Goal: Complete application form: Complete application form

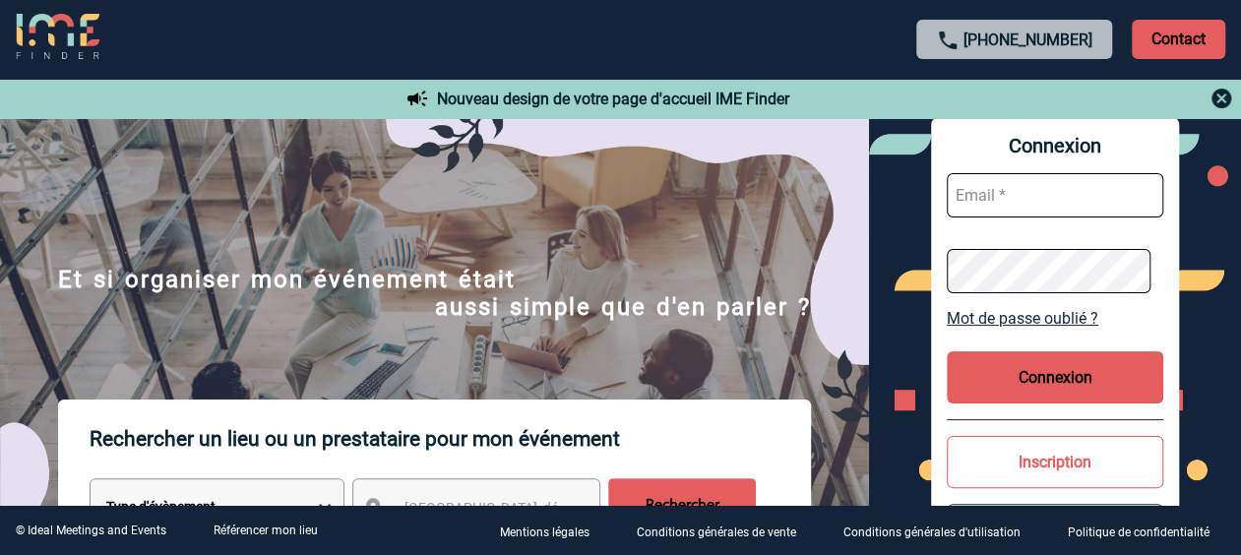
click at [1013, 463] on button "Inscription" at bounding box center [1055, 462] width 216 height 52
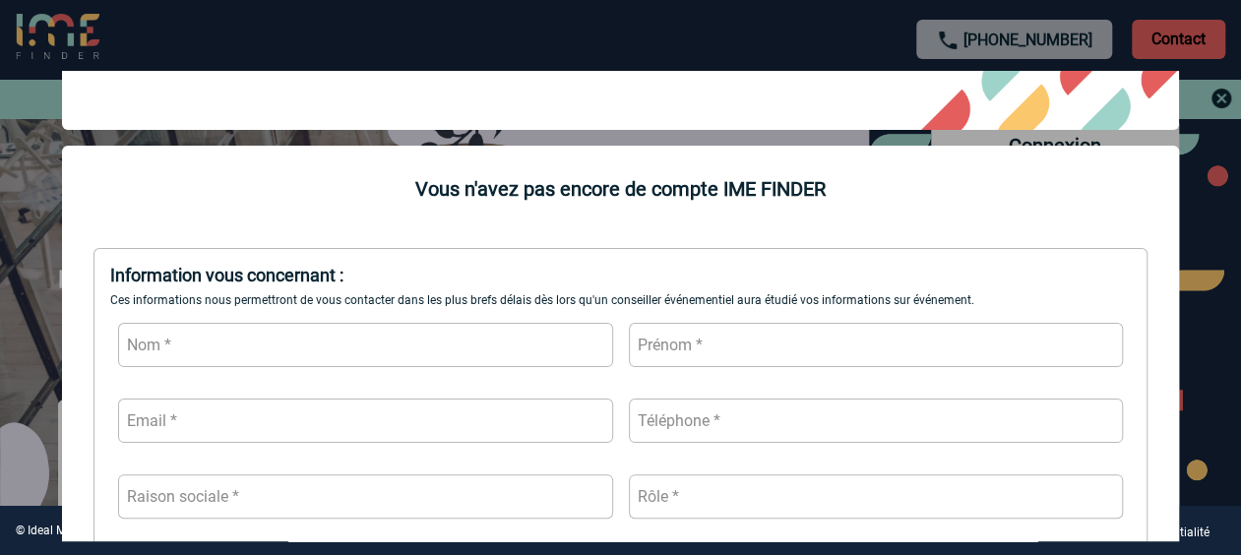
scroll to position [197, 0]
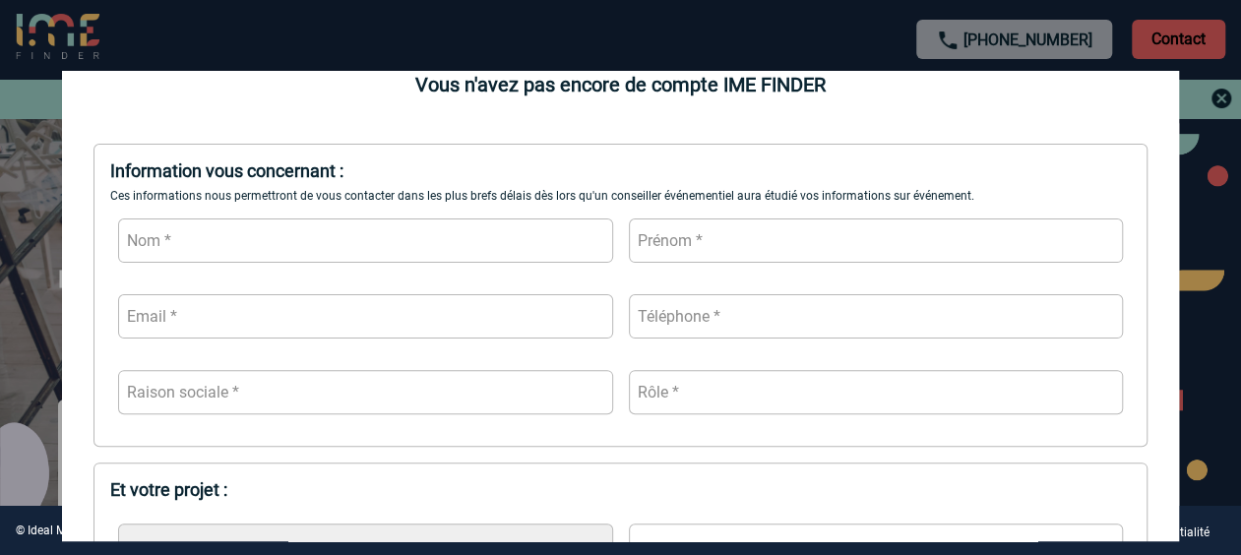
click at [232, 229] on input "text" at bounding box center [365, 240] width 494 height 44
type input "PARIS [PERSON_NAME]"
type input "0623422543"
click at [265, 238] on input "PARIS [PERSON_NAME]" at bounding box center [365, 240] width 494 height 44
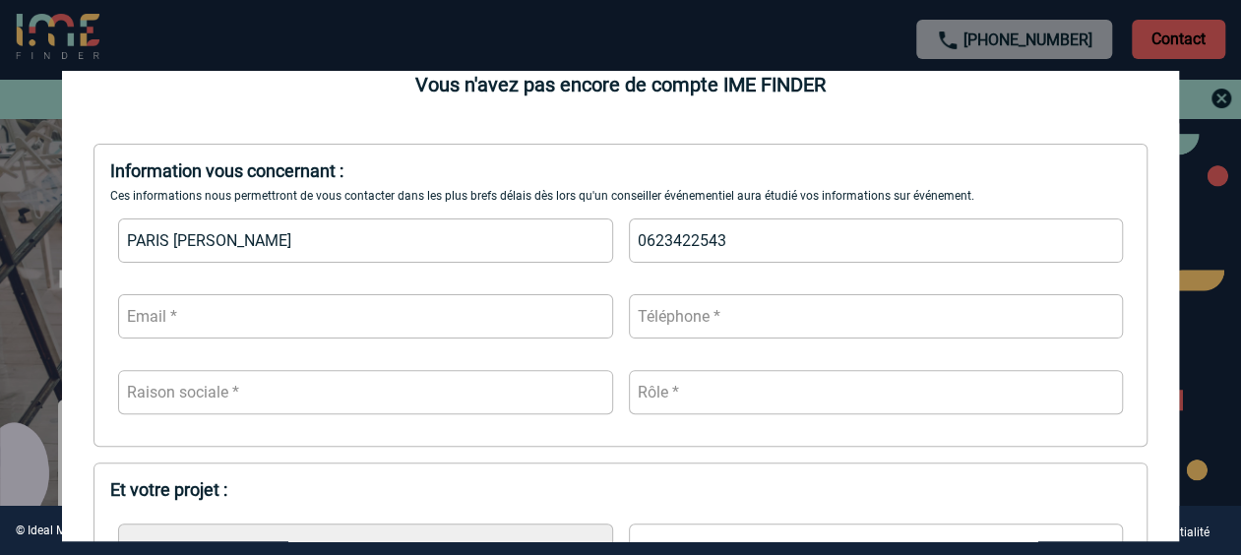
click at [389, 248] on input "PARIS [PERSON_NAME]" at bounding box center [365, 240] width 494 height 44
click at [555, 241] on input "PARIS [PERSON_NAME]" at bounding box center [365, 240] width 494 height 44
drag, startPoint x: 359, startPoint y: 243, endPoint x: 94, endPoint y: 252, distance: 264.8
click at [94, 252] on div "Information vous concernant : Ces informations nous permettront de vous contact…" at bounding box center [620, 295] width 1054 height 303
type input "[GEOGRAPHIC_DATA]"
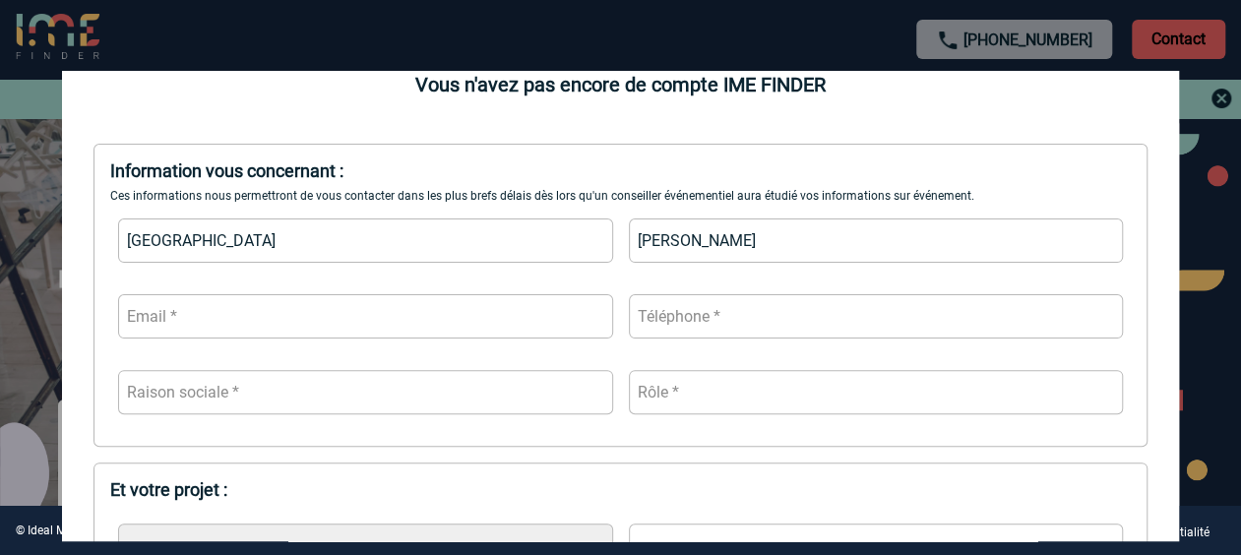
type input "[PERSON_NAME]"
type input "[PERSON_NAME][DOMAIN_NAME][EMAIL_ADDRESS][DOMAIN_NAME]"
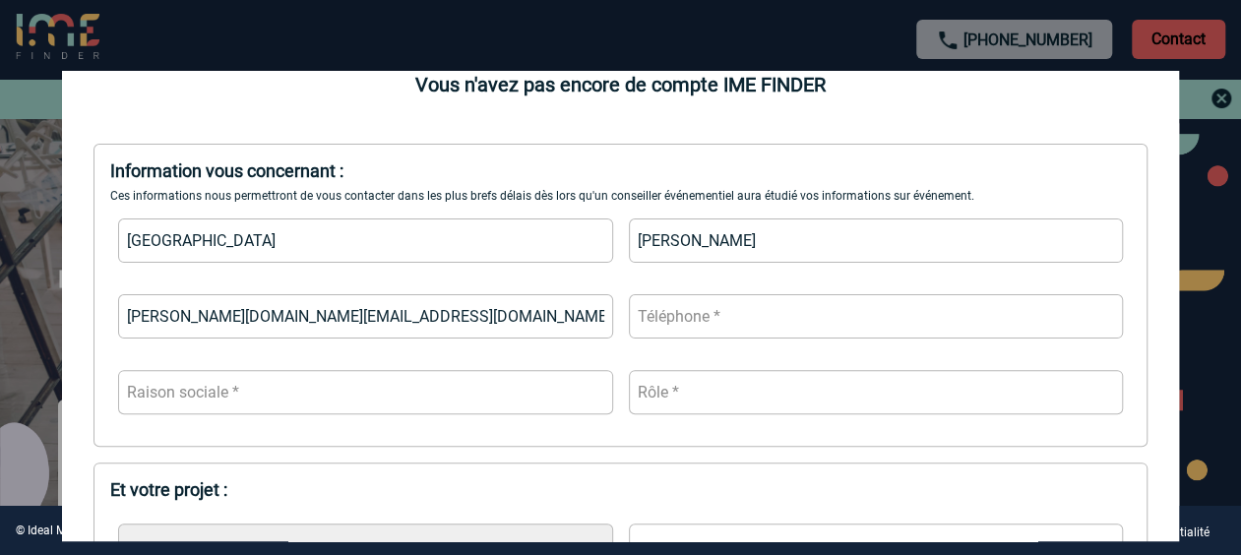
click at [771, 327] on input "text" at bounding box center [876, 316] width 494 height 44
type input "0637889511"
click at [319, 398] on input "text" at bounding box center [365, 392] width 494 height 44
type input "CAPGEMINI"
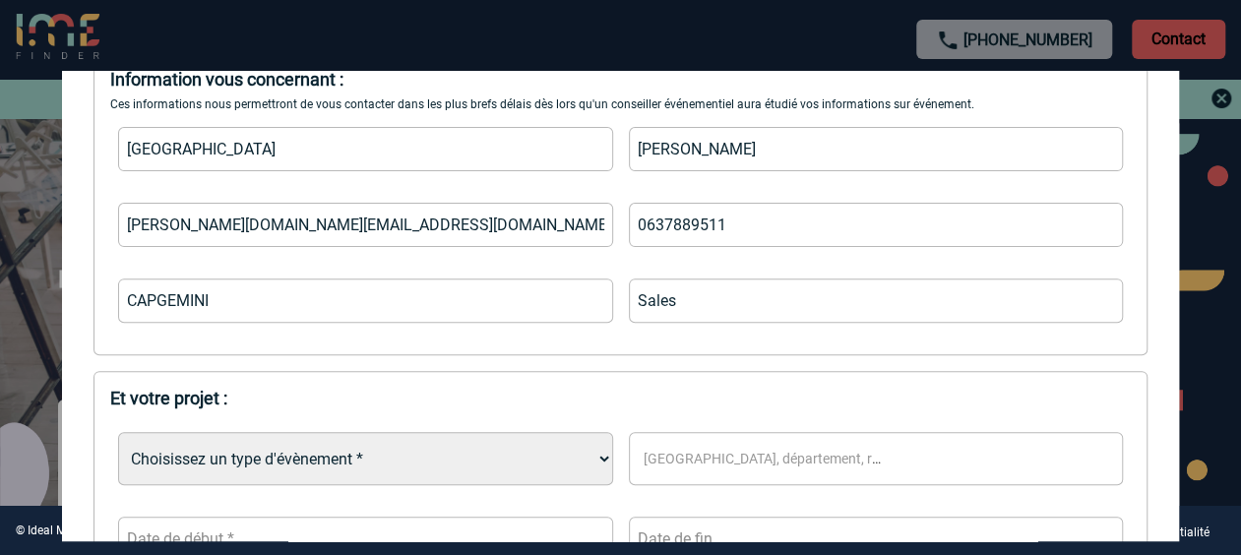
scroll to position [394, 0]
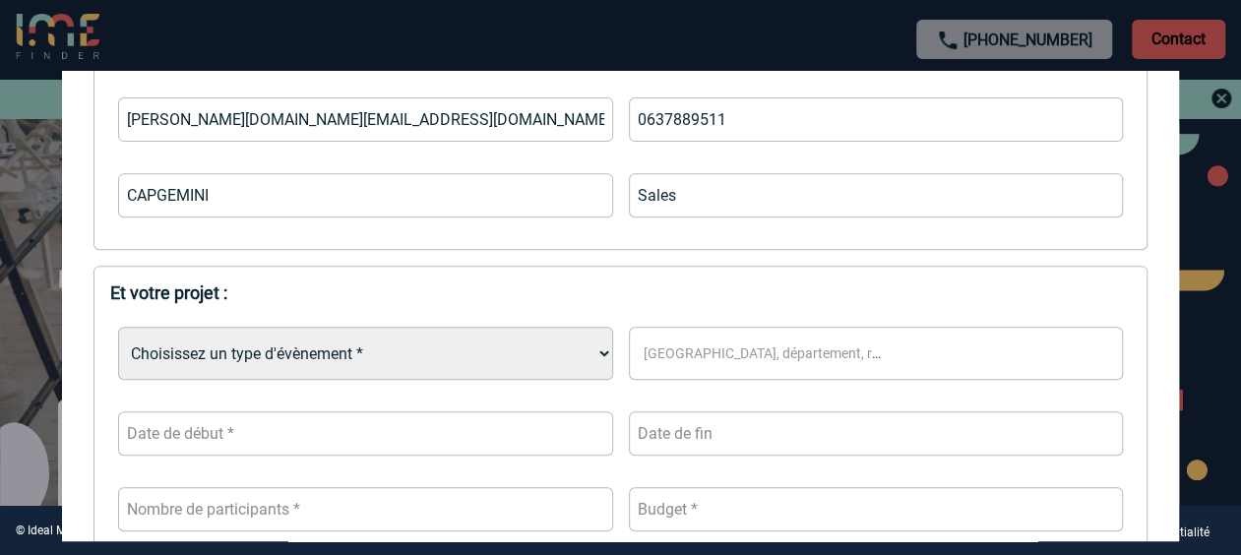
type input "Sales"
click at [330, 358] on select "Choisissez un type d'évènement * Séminaire avec nuitée Séminaire sans nuitée Re…" at bounding box center [365, 353] width 494 height 53
select select "3"
click at [118, 329] on select "Choisissez un type d'évènement * Séminaire avec nuitée Séminaire sans nuitée Re…" at bounding box center [365, 353] width 494 height 53
click at [686, 364] on span "[GEOGRAPHIC_DATA], département, région..." at bounding box center [771, 353] width 271 height 28
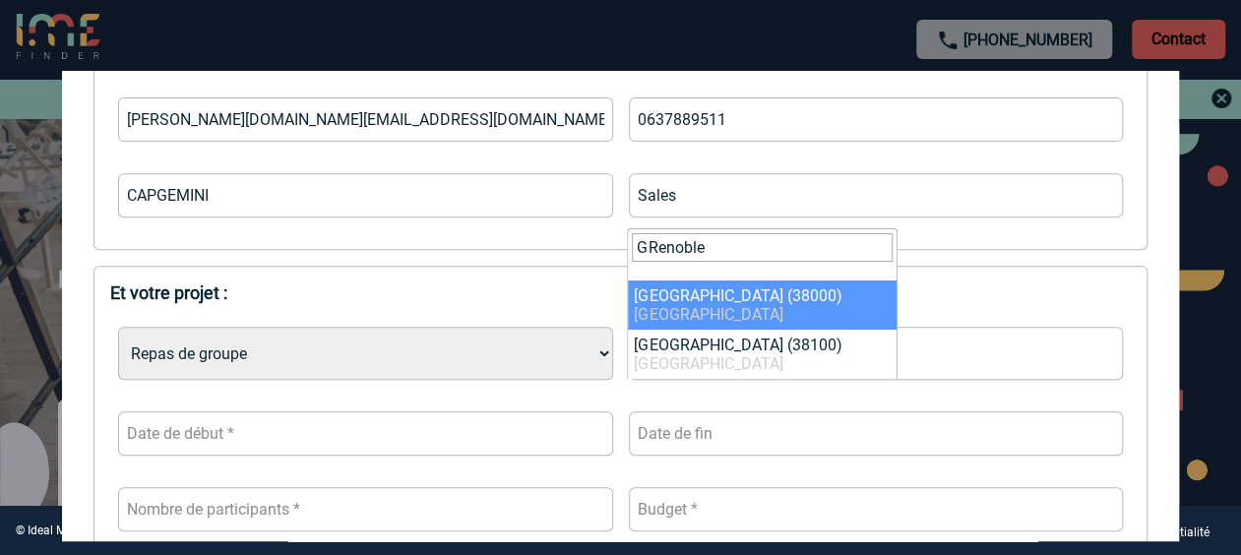
type input "GRenoble"
select select "35563"
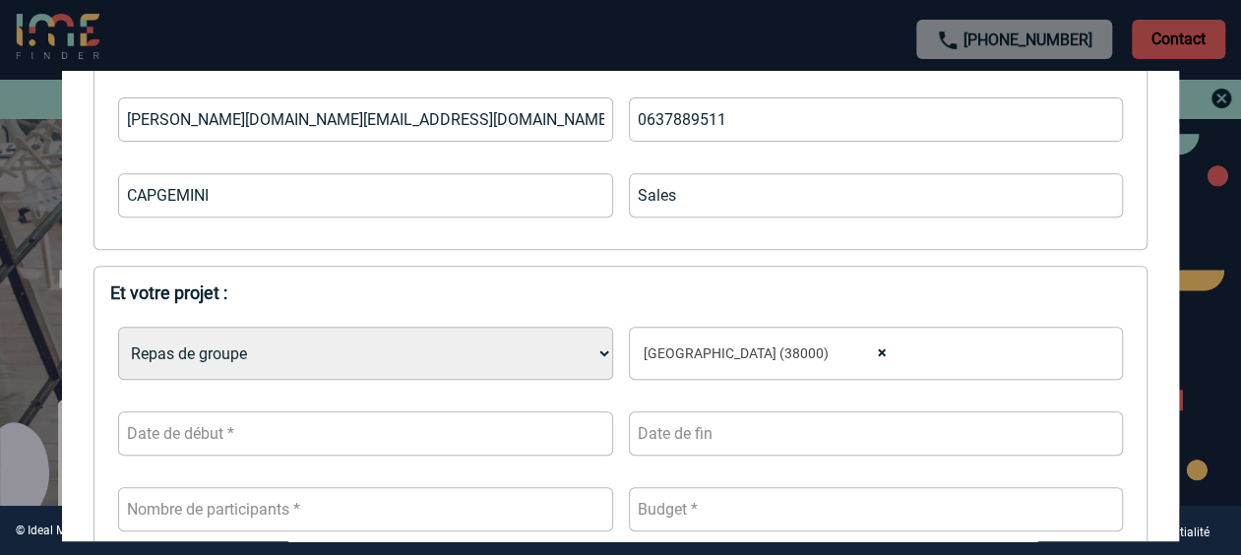
click at [269, 443] on input "text" at bounding box center [365, 433] width 494 height 44
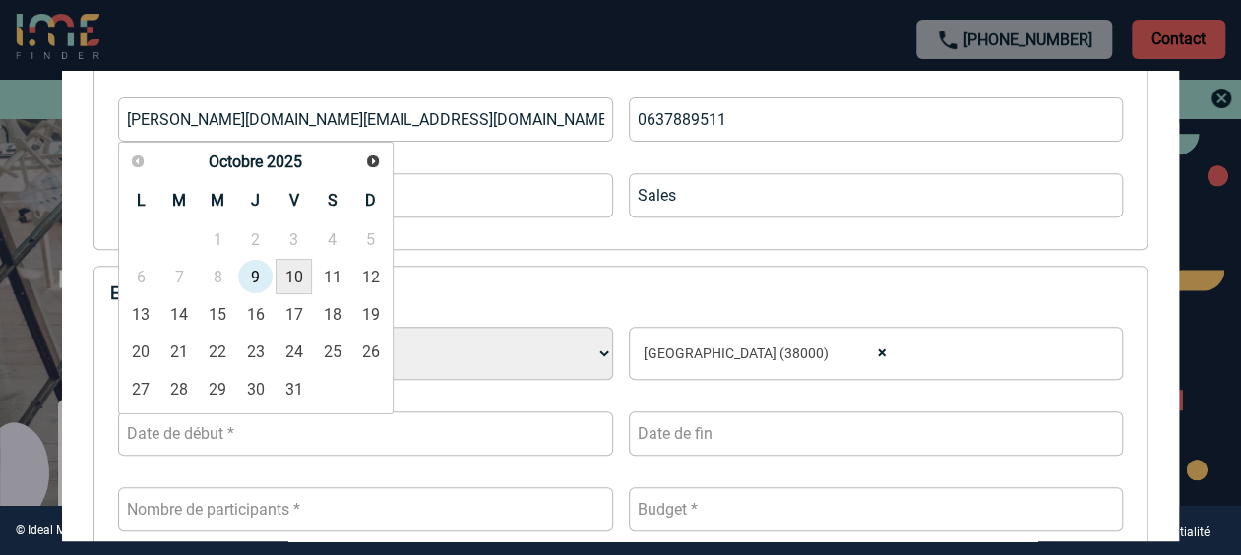
click at [294, 270] on link "10" at bounding box center [294, 276] width 36 height 35
type input "[DATE]"
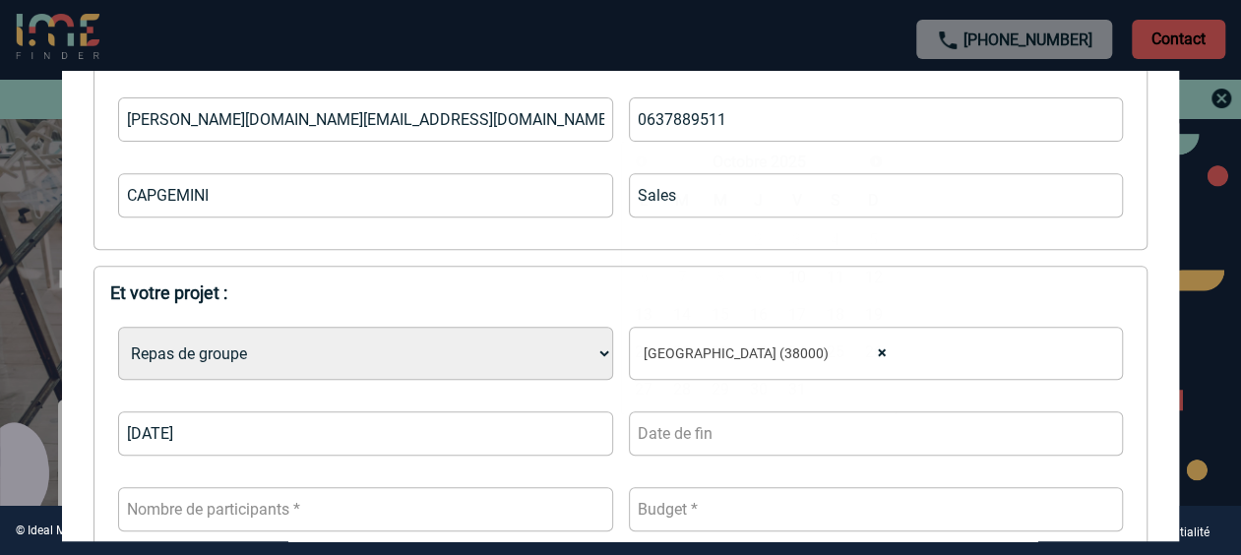
click at [738, 419] on input "text" at bounding box center [876, 433] width 494 height 44
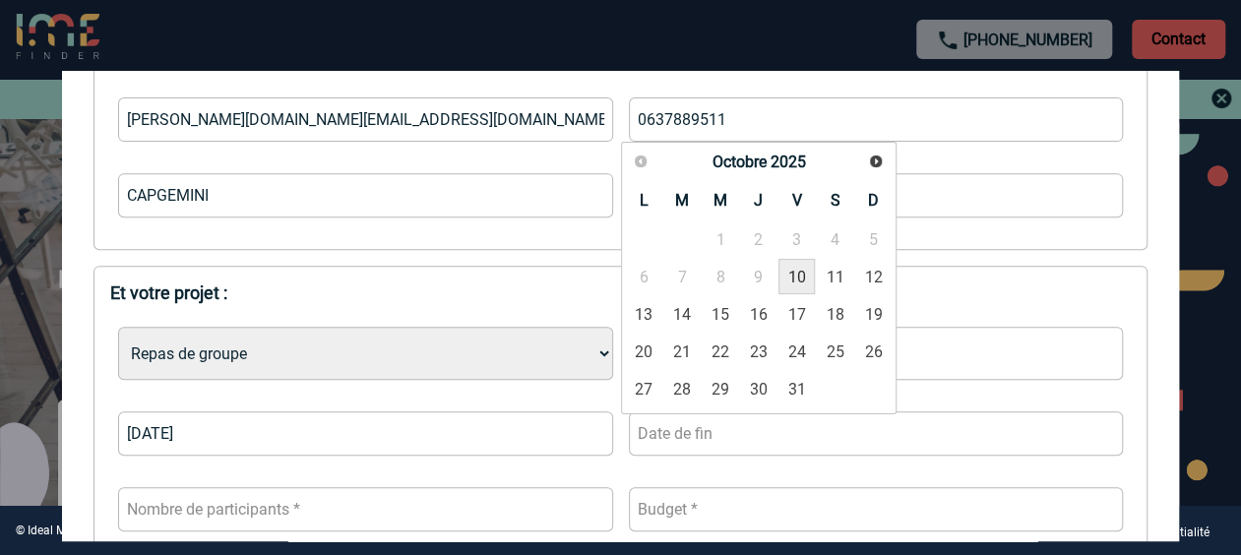
click at [785, 287] on link "10" at bounding box center [796, 276] width 36 height 35
type input "[DATE]"
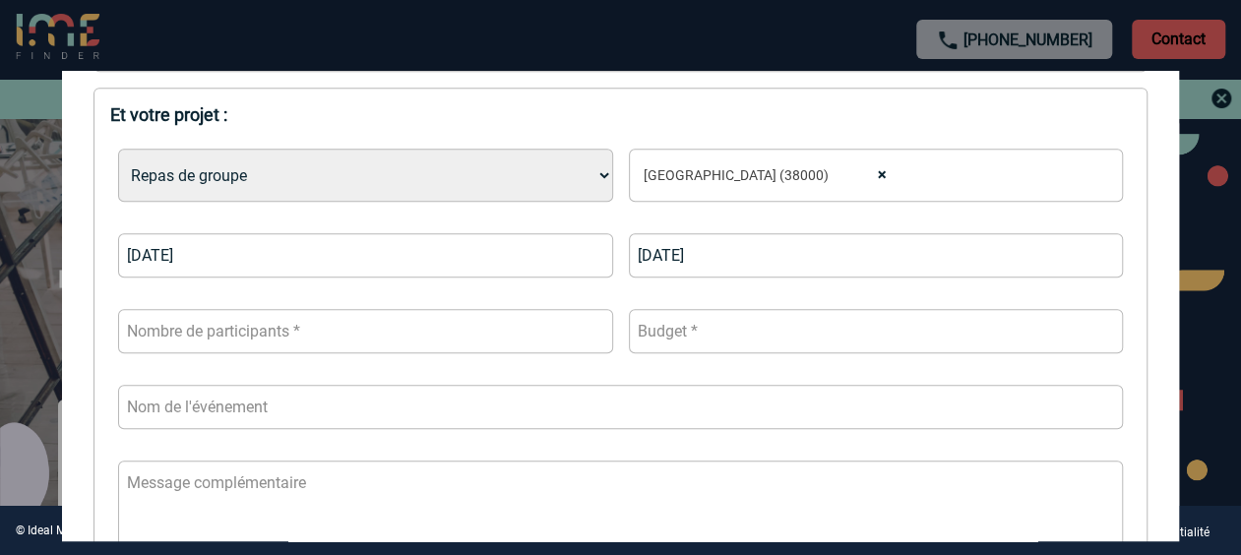
scroll to position [590, 0]
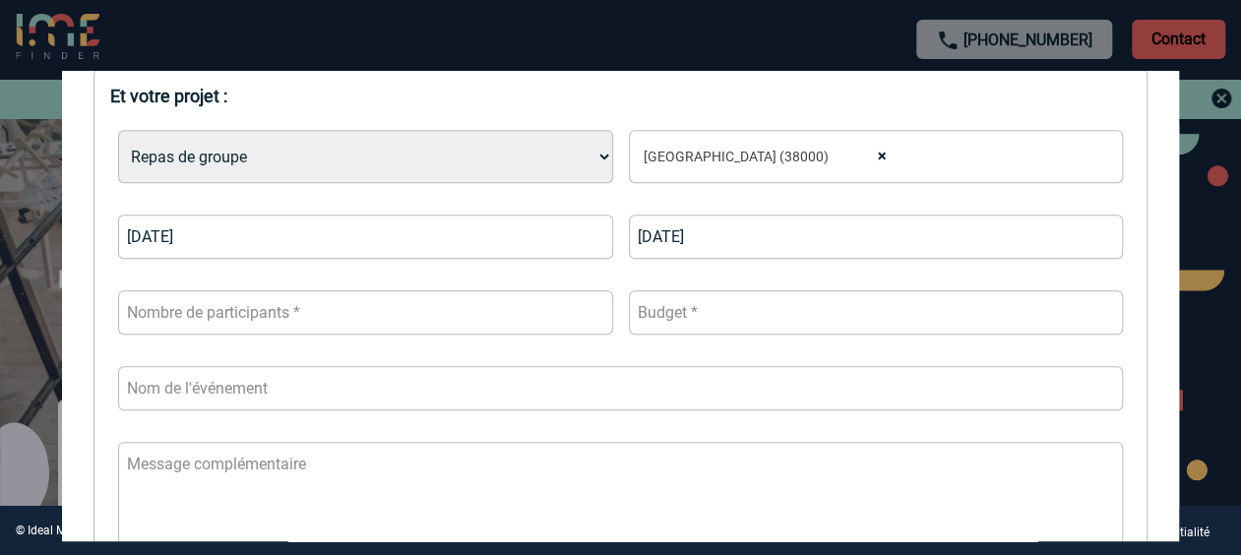
click at [231, 317] on input "number" at bounding box center [365, 312] width 494 height 44
click at [334, 307] on input "number" at bounding box center [365, 312] width 494 height 44
click at [706, 313] on input "number" at bounding box center [876, 312] width 494 height 44
click at [359, 393] on input "text" at bounding box center [620, 388] width 1005 height 44
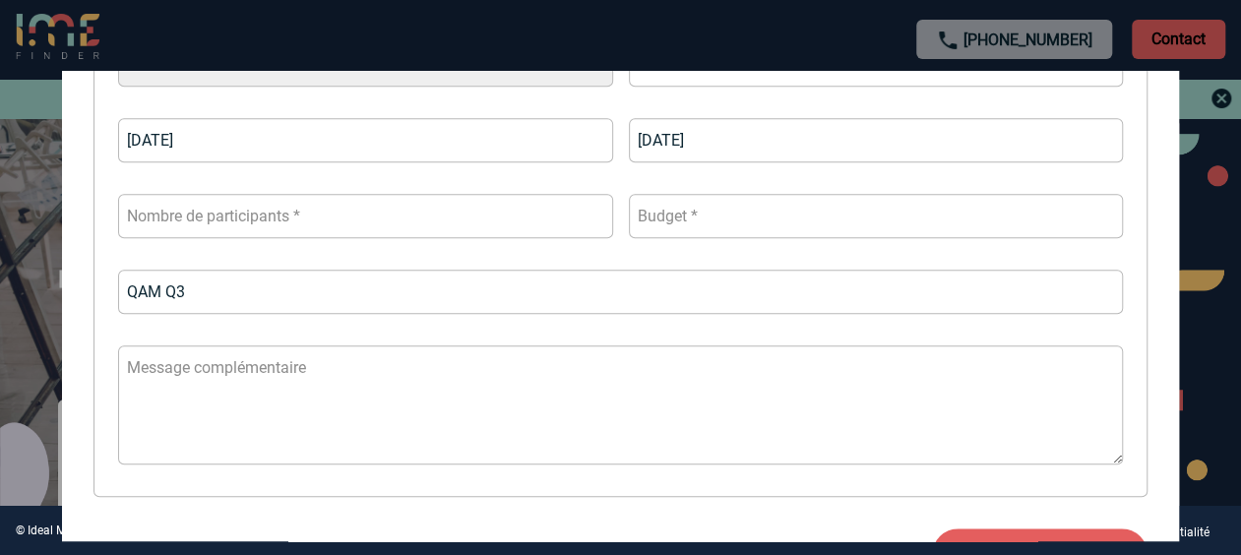
scroll to position [591, 0]
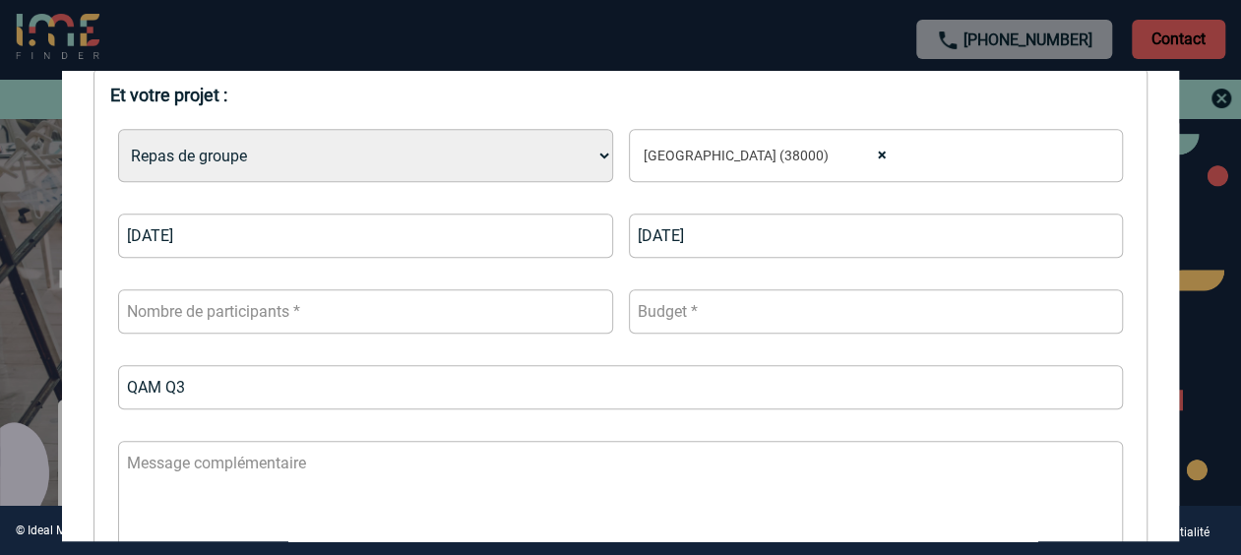
type input "QAM Q3"
click at [975, 319] on input "number" at bounding box center [876, 311] width 494 height 44
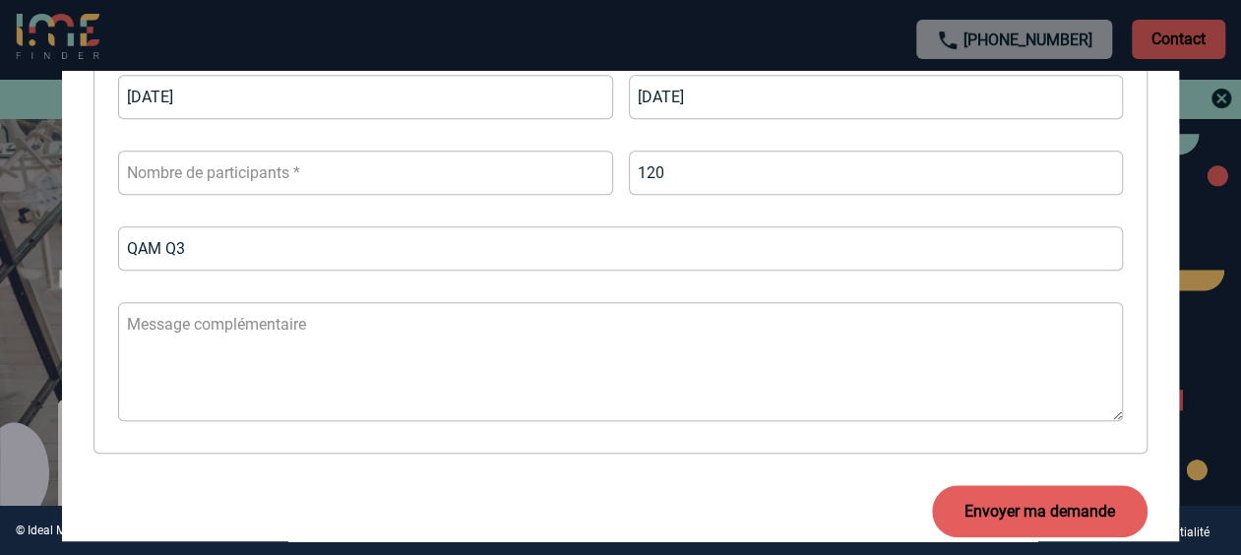
scroll to position [788, 0]
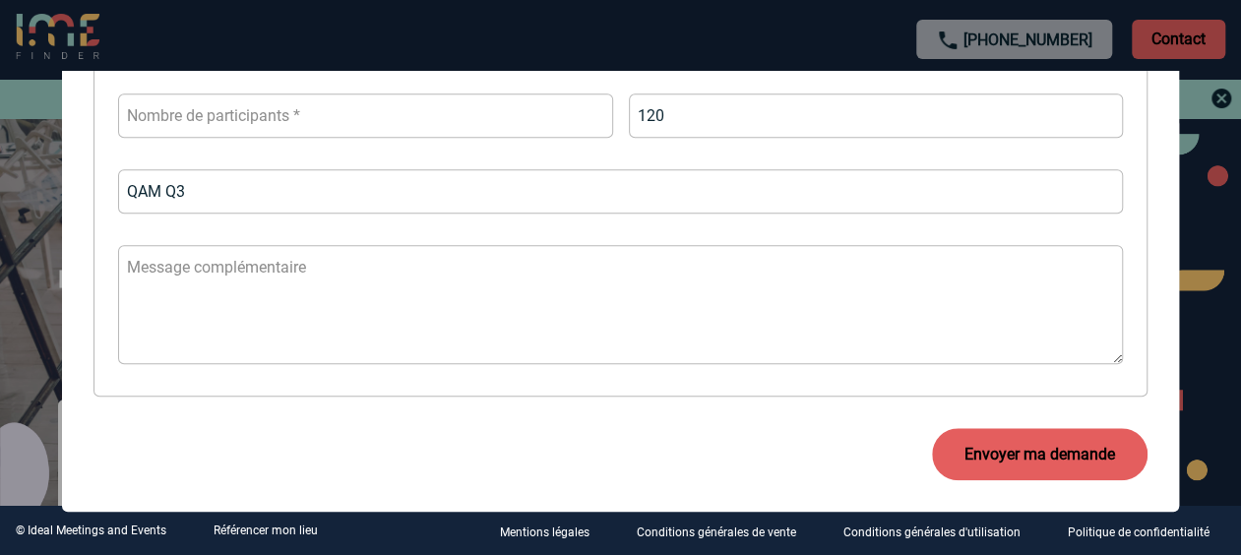
type input "120"
click at [992, 439] on button "Envoyer ma demande" at bounding box center [1039, 454] width 215 height 52
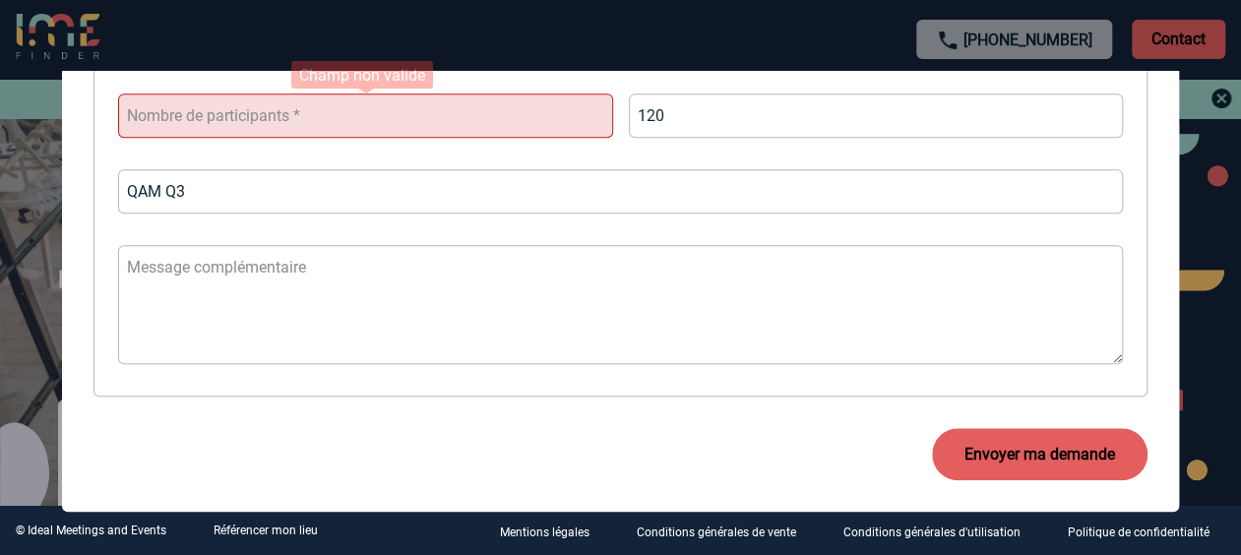
click at [258, 112] on input "number" at bounding box center [365, 115] width 494 height 44
type input "3"
click at [984, 468] on button "Envoyer ma demande" at bounding box center [1039, 454] width 215 height 52
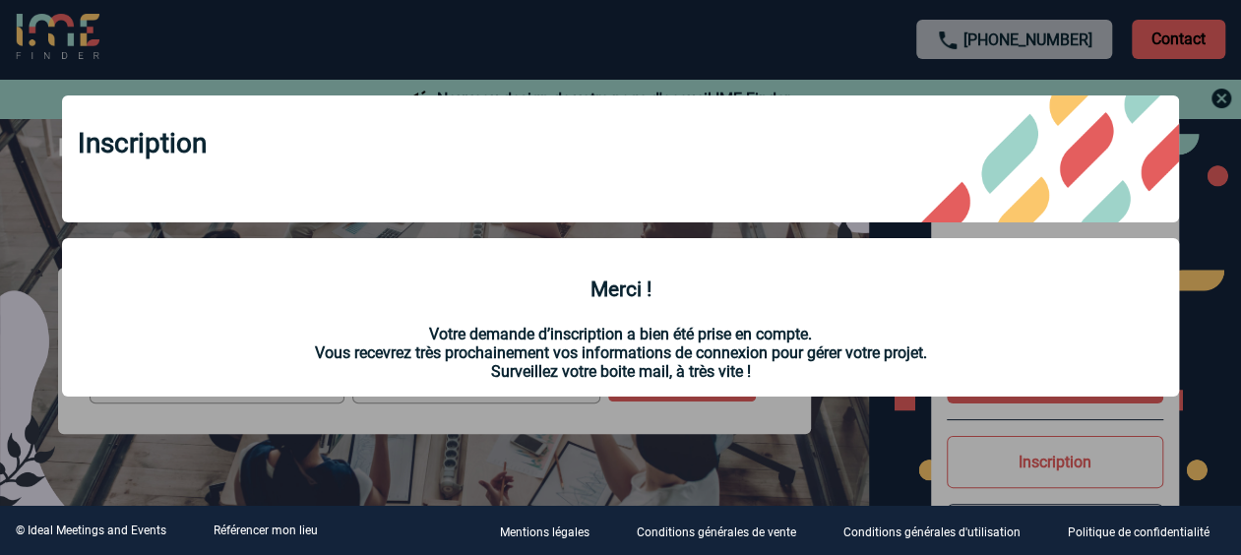
scroll to position [295, 0]
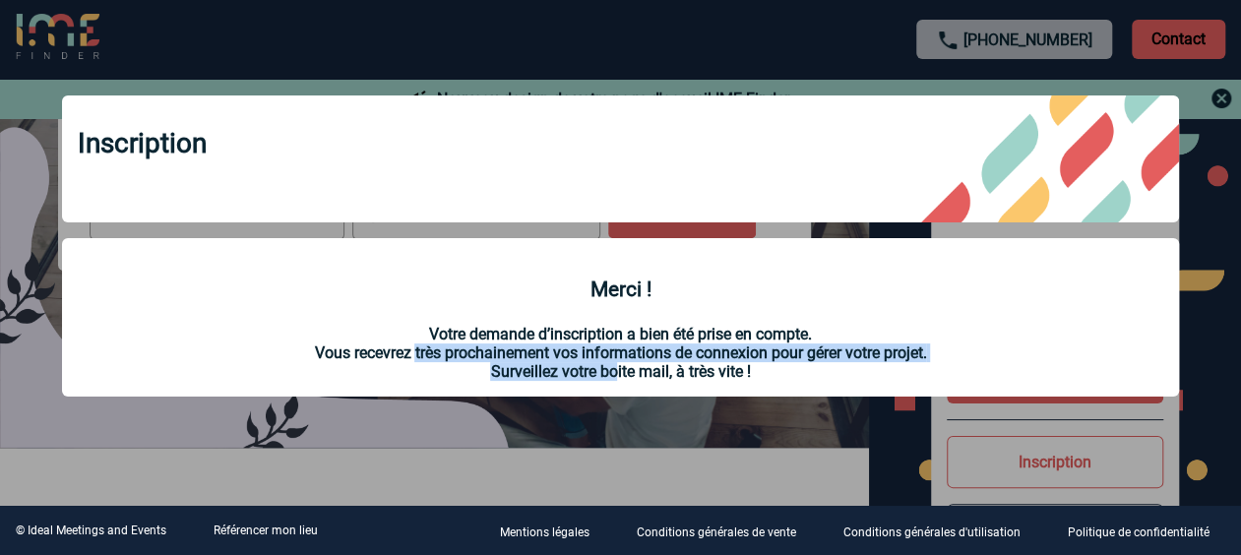
drag, startPoint x: 409, startPoint y: 354, endPoint x: 604, endPoint y: 366, distance: 195.2
click at [604, 366] on p "Votre demande d’inscription a bien été prise en compte. Vous recevrez très proc…" at bounding box center [620, 353] width 1085 height 56
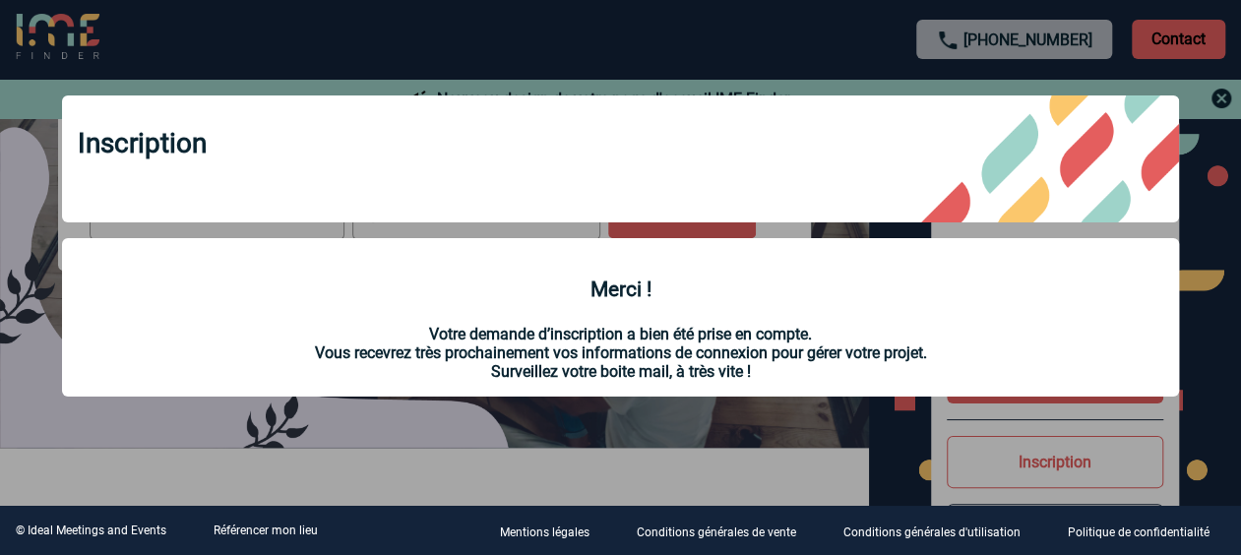
drag, startPoint x: 604, startPoint y: 366, endPoint x: 822, endPoint y: 376, distance: 217.7
click at [822, 376] on p "Votre demande d’inscription a bien été prise en compte. Vous recevrez très proc…" at bounding box center [620, 353] width 1085 height 56
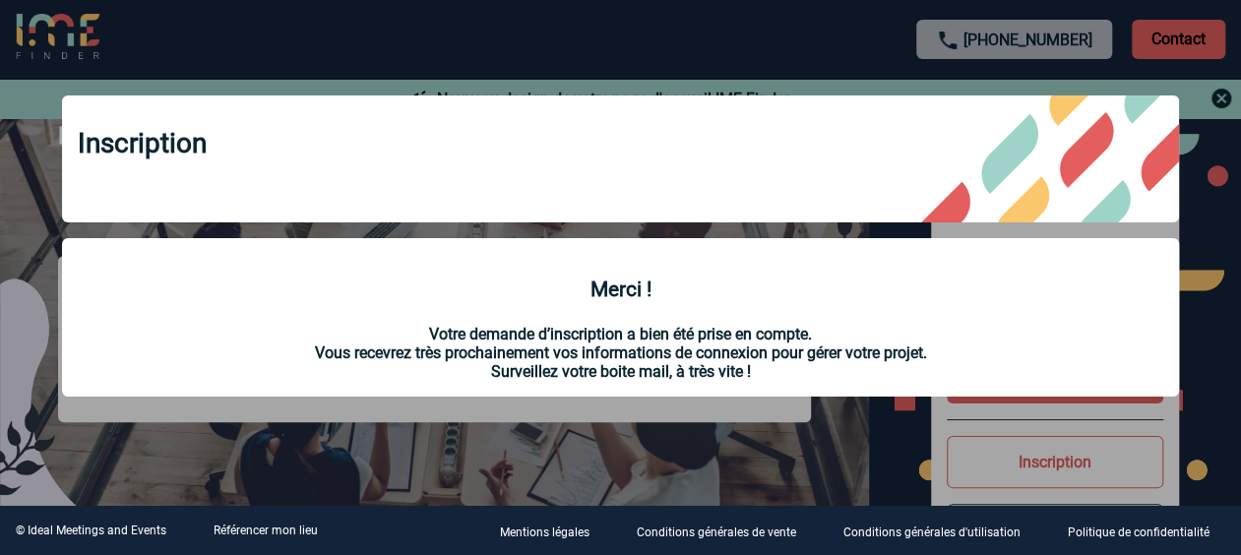
scroll to position [98, 0]
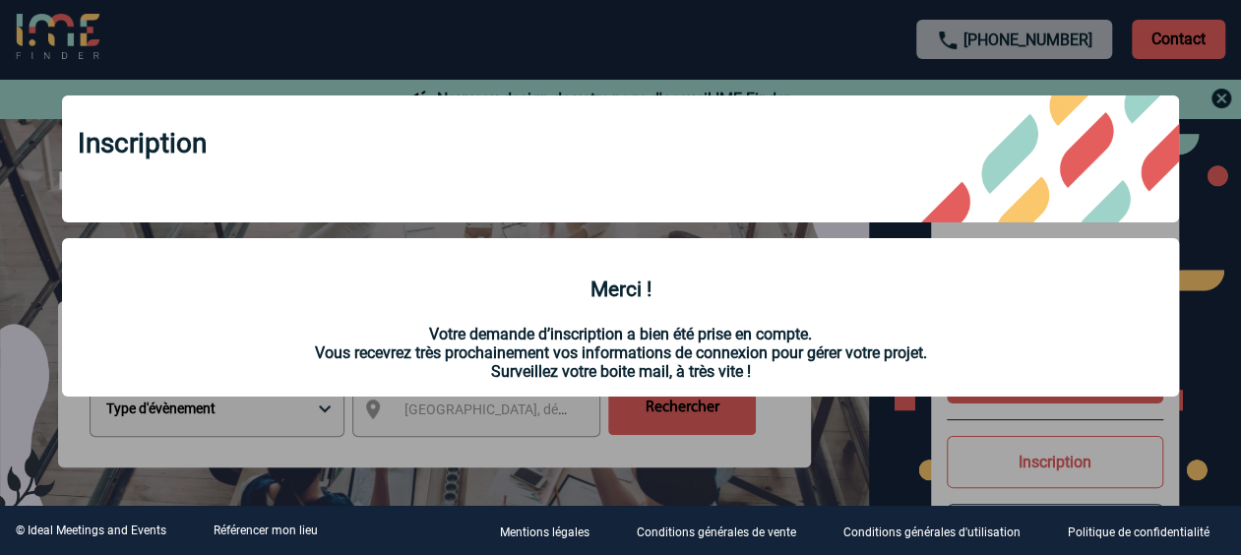
click at [616, 132] on div "Inscription" at bounding box center [620, 158] width 1117 height 127
click at [468, 429] on div at bounding box center [620, 277] width 1241 height 555
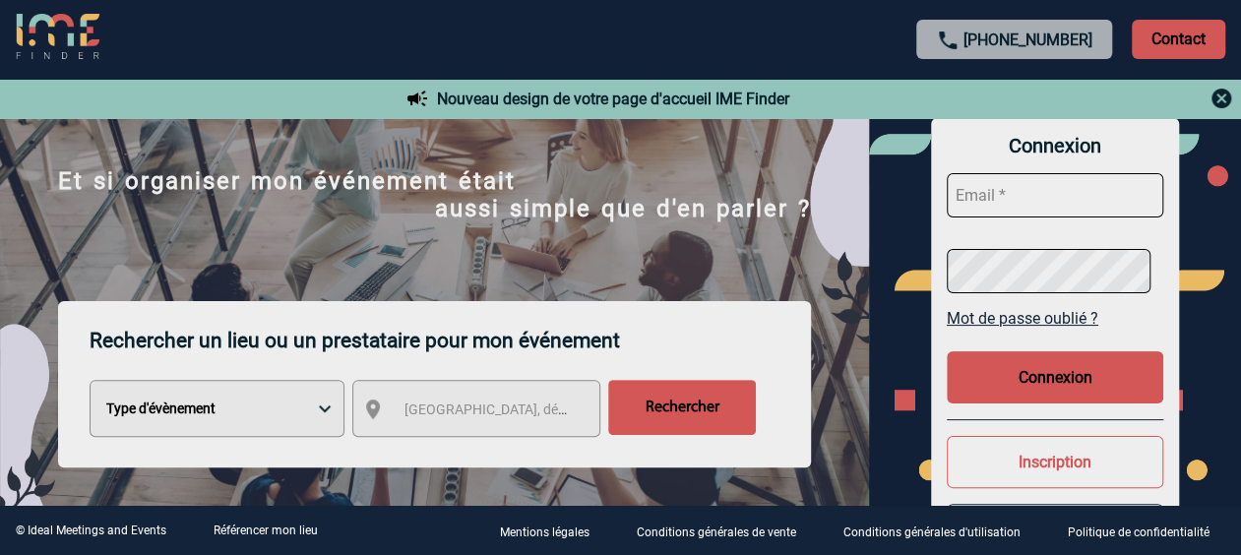
click at [535, 247] on img at bounding box center [434, 399] width 869 height 492
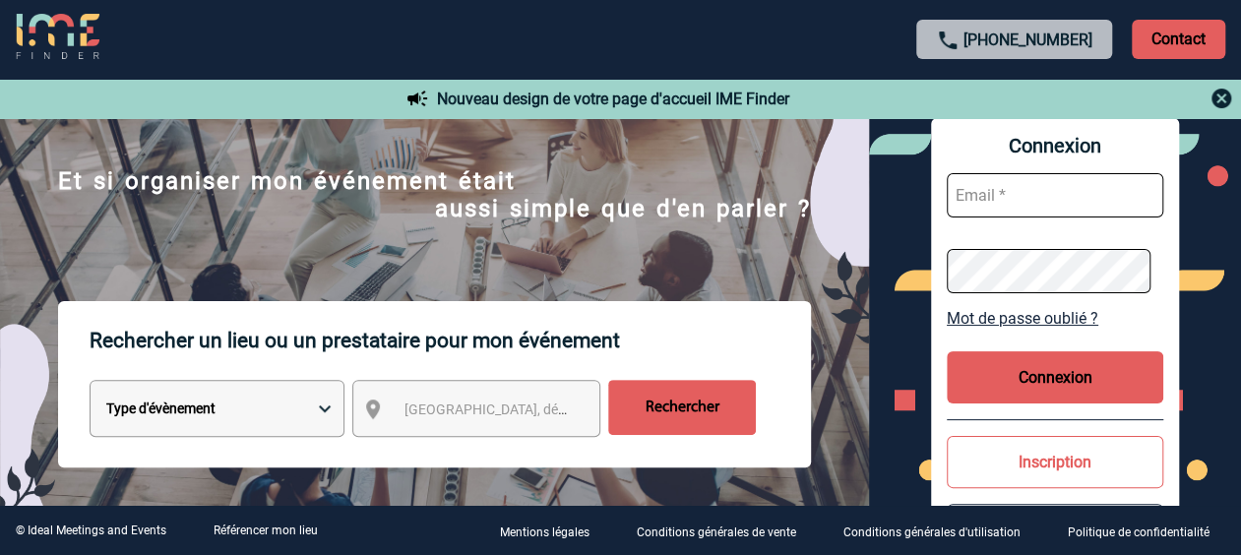
click at [1021, 191] on input "text" at bounding box center [1055, 195] width 216 height 44
click at [801, 257] on img at bounding box center [434, 399] width 869 height 492
click at [1017, 447] on button "Inscription" at bounding box center [1055, 462] width 216 height 52
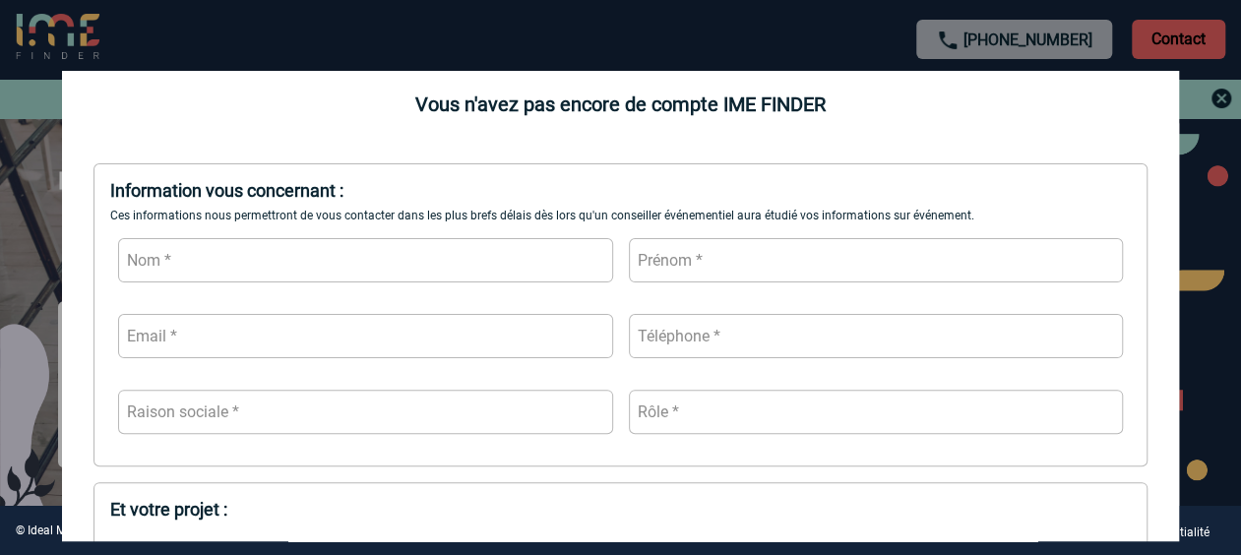
scroll to position [197, 0]
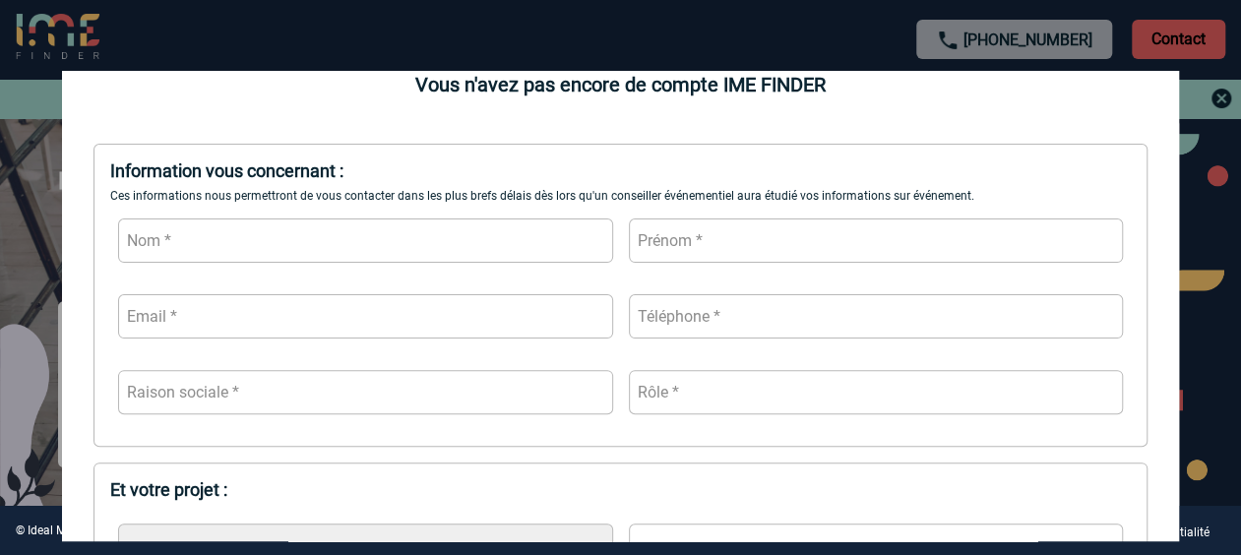
click at [317, 247] on input "text" at bounding box center [365, 240] width 494 height 44
type input "[GEOGRAPHIC_DATA]"
type input "[PERSON_NAME]"
type input "[PERSON_NAME][DOMAIN_NAME][EMAIL_ADDRESS][DOMAIN_NAME]"
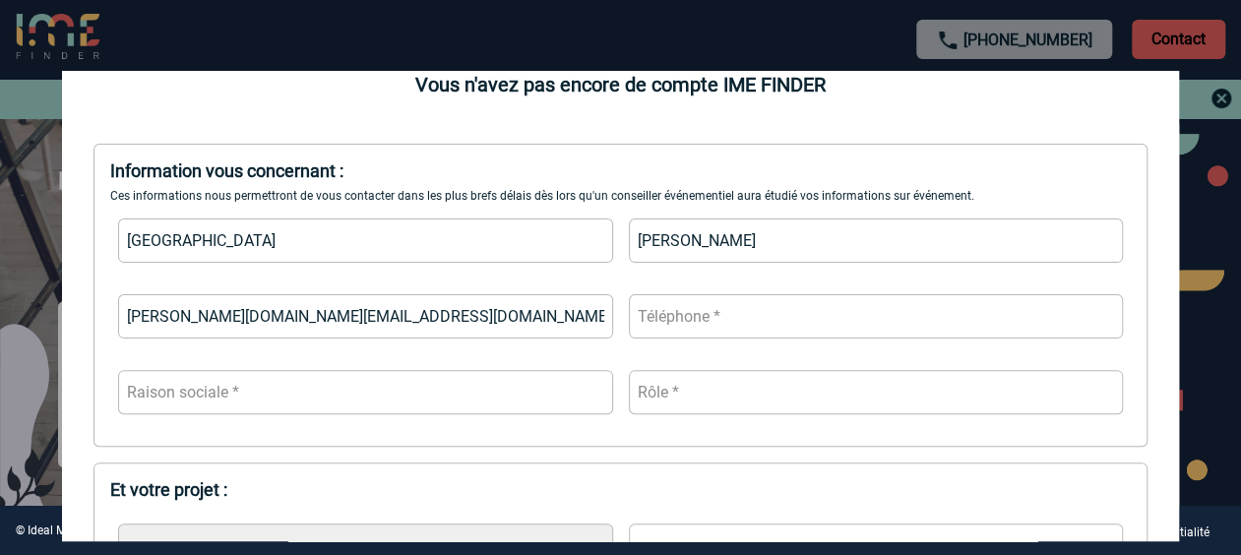
type input "0637889511"
type input "CAPGEMINI"
type input "Sales"
type input "120"
type input "QAM Q3"
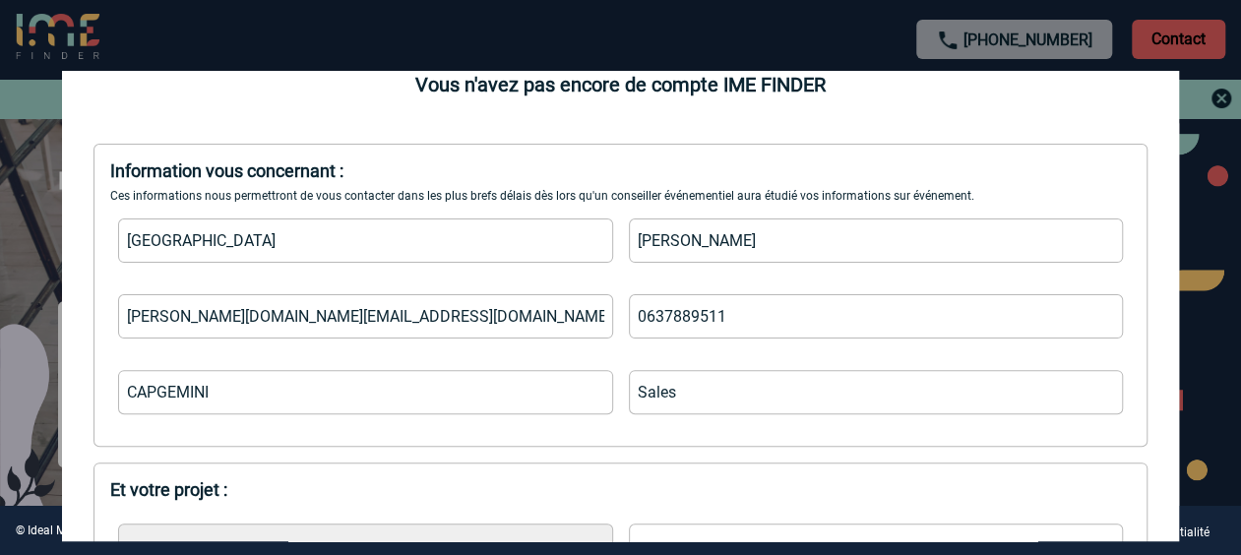
scroll to position [522, 0]
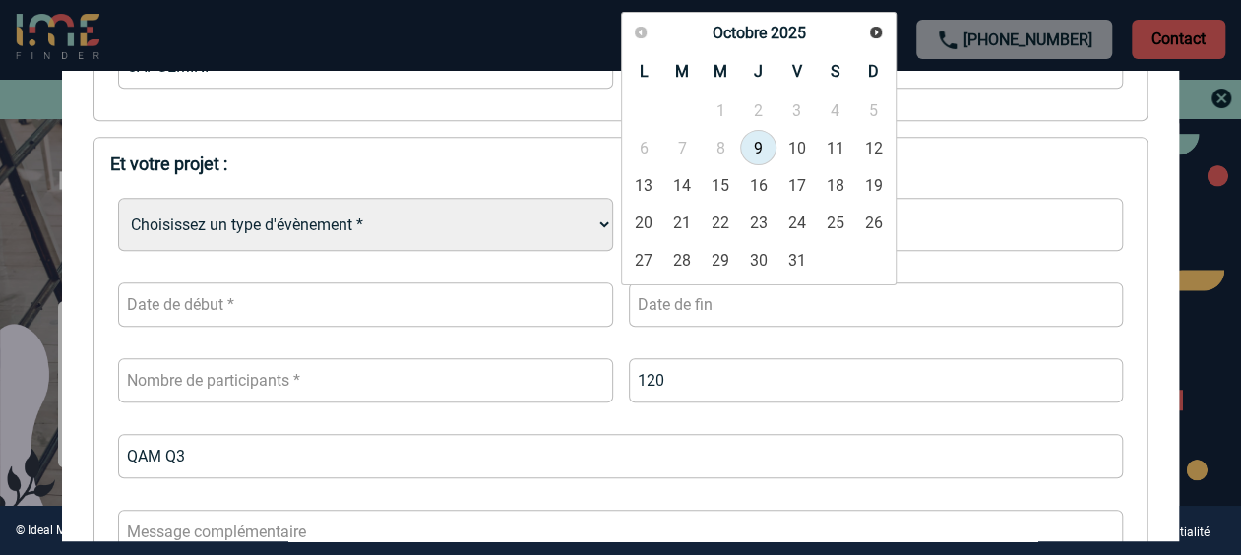
click at [311, 232] on select "Choisissez un type d'évènement * Séminaire avec nuitée Séminaire sans nuitée Re…" at bounding box center [365, 224] width 494 height 53
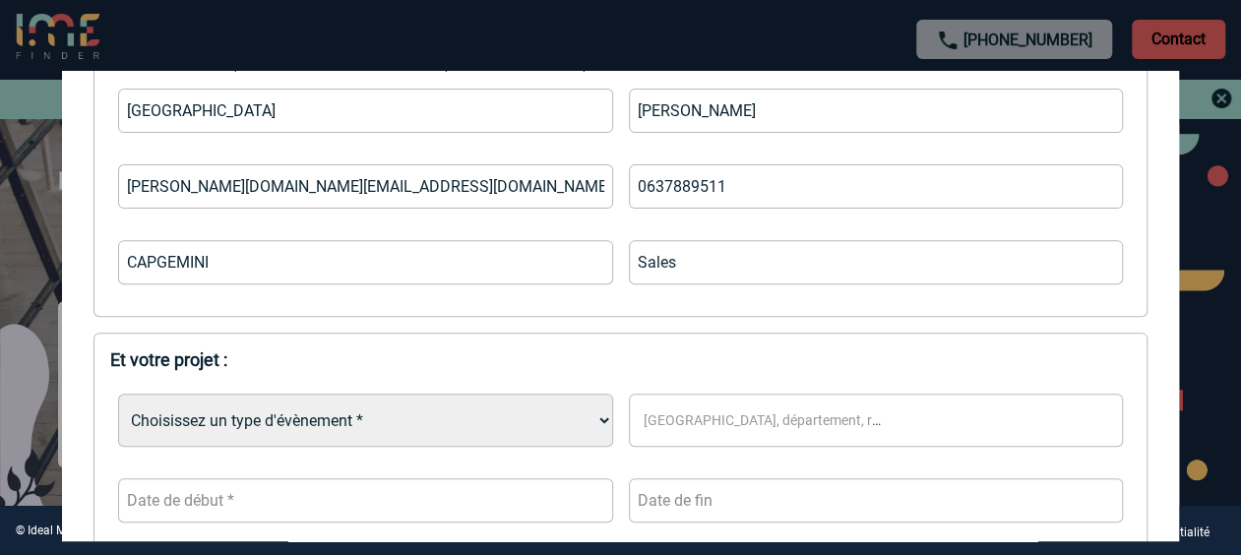
scroll to position [296, 0]
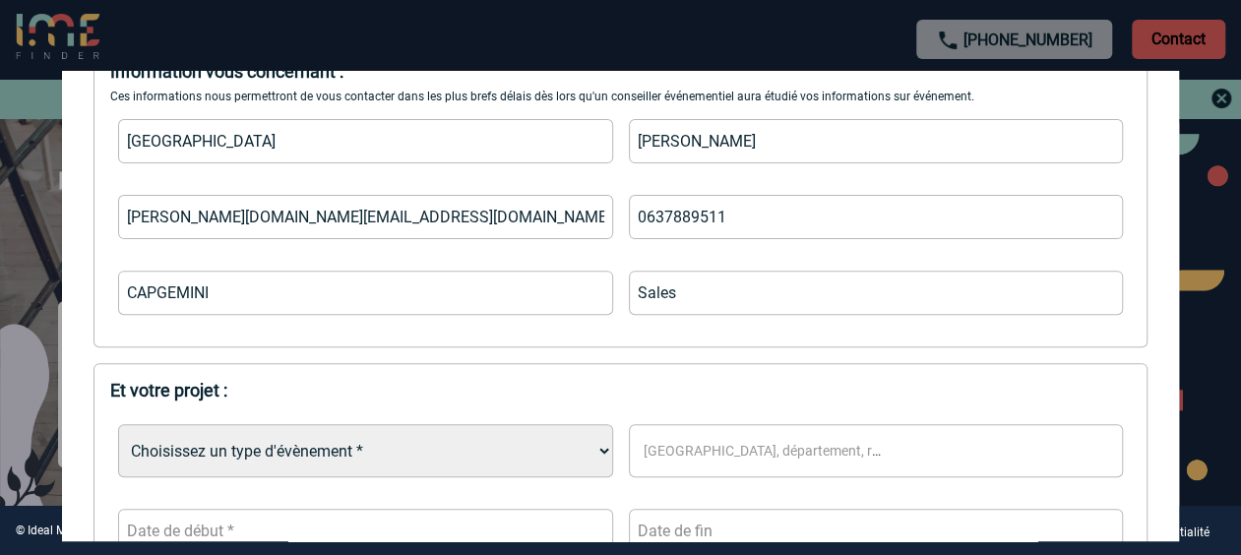
click at [344, 444] on select "Choisissez un type d'évènement * Séminaire avec nuitée Séminaire sans nuitée Re…" at bounding box center [365, 450] width 494 height 53
click at [118, 426] on select "Choisissez un type d'évènement * Séminaire avec nuitée Séminaire sans nuitée Re…" at bounding box center [365, 450] width 494 height 53
click at [244, 345] on div "Information vous concernant : Ces informations nous permettront de vous contact…" at bounding box center [620, 195] width 1054 height 303
click at [233, 437] on select "Choisissez un type d'évènement * Séminaire avec nuitée Séminaire sans nuitée Re…" at bounding box center [365, 450] width 494 height 53
drag, startPoint x: 233, startPoint y: 437, endPoint x: 220, endPoint y: 376, distance: 62.3
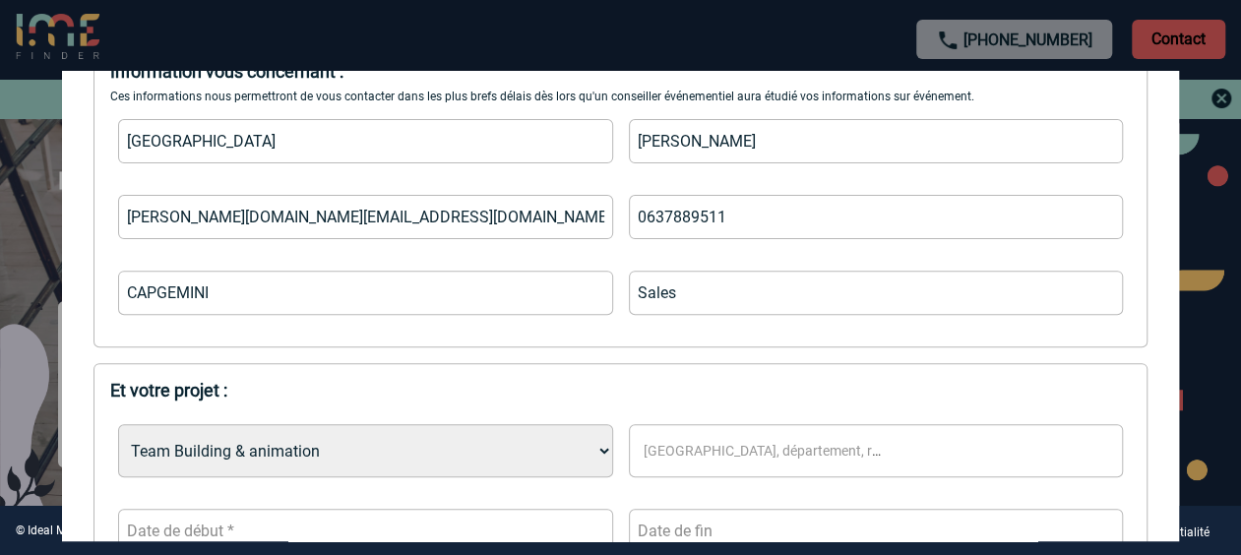
click at [223, 459] on select "Choisissez un type d'évènement * Séminaire avec nuitée Séminaire sans nuitée Re…" at bounding box center [365, 450] width 494 height 53
select select "3"
click at [118, 426] on select "Choisissez un type d'évènement * Séminaire avec nuitée Séminaire sans nuitée Re…" at bounding box center [365, 450] width 494 height 53
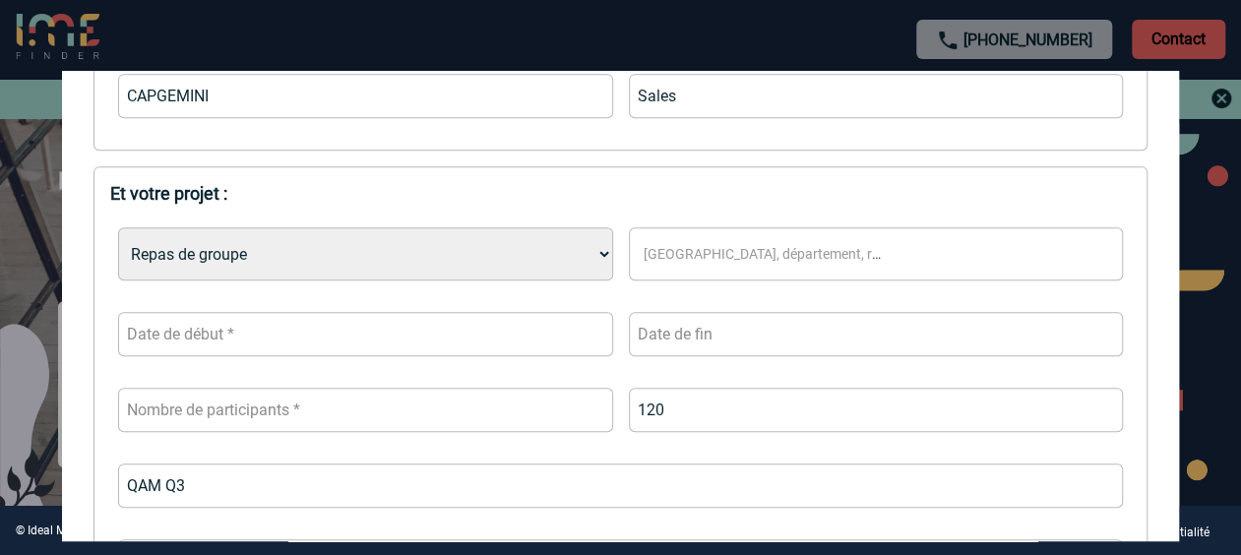
click at [771, 257] on span "[GEOGRAPHIC_DATA], département, région..." at bounding box center [785, 254] width 282 height 16
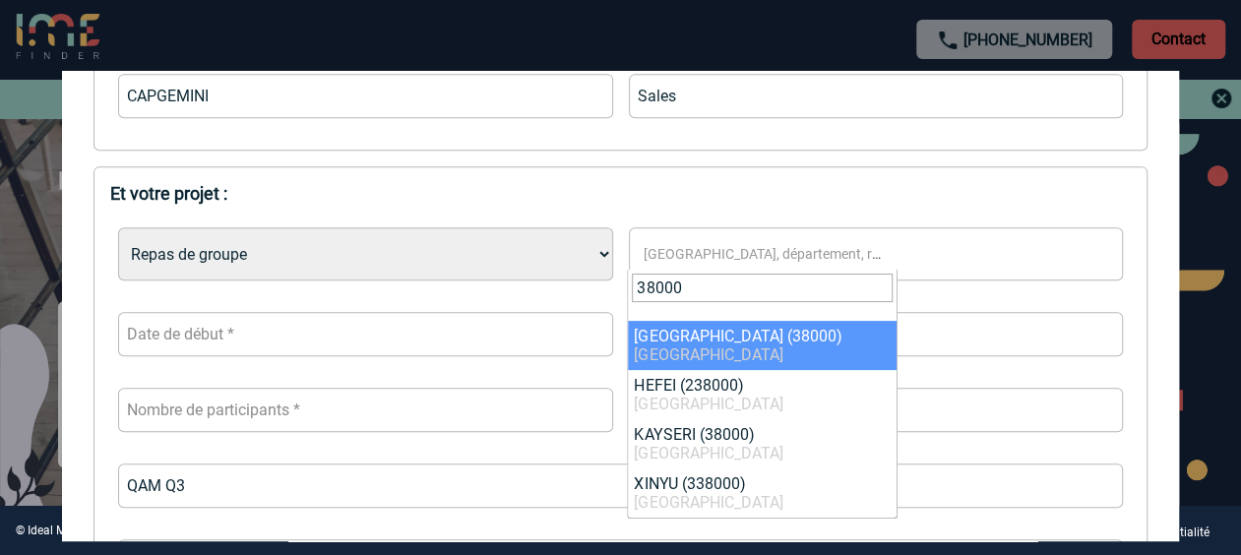
type input "38000"
select select "35563"
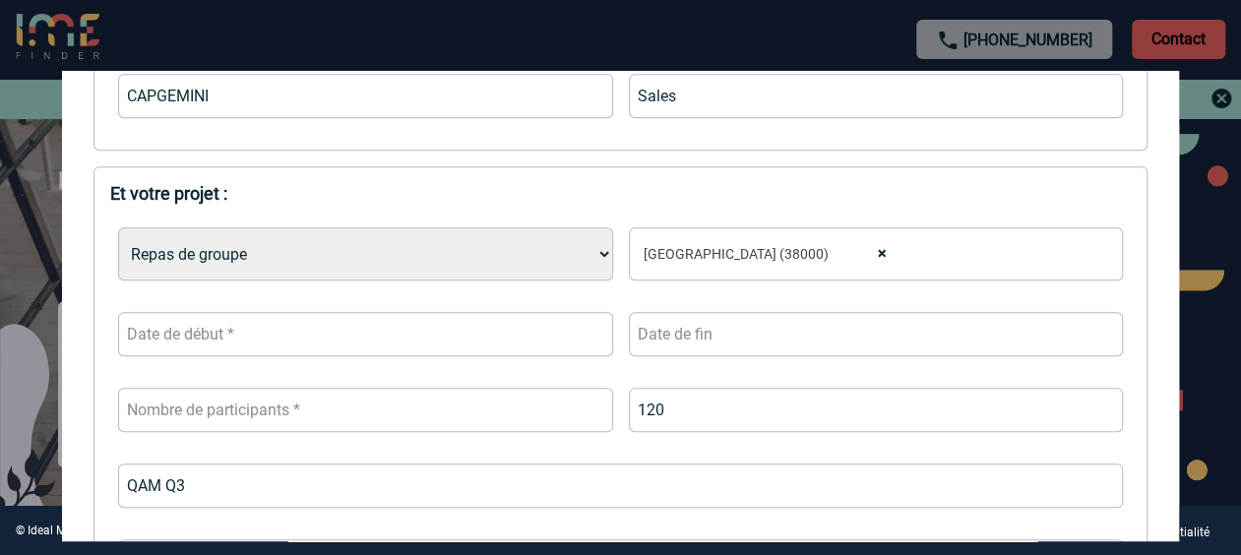
click at [232, 327] on input "text" at bounding box center [365, 334] width 494 height 44
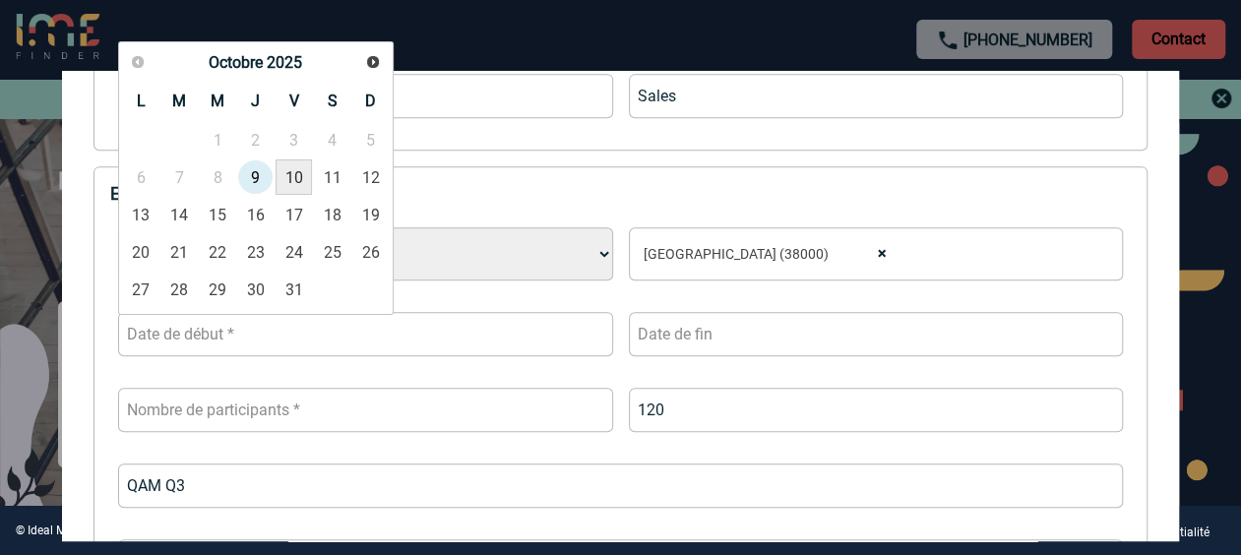
click at [295, 171] on link "10" at bounding box center [294, 176] width 36 height 35
type input "[DATE]"
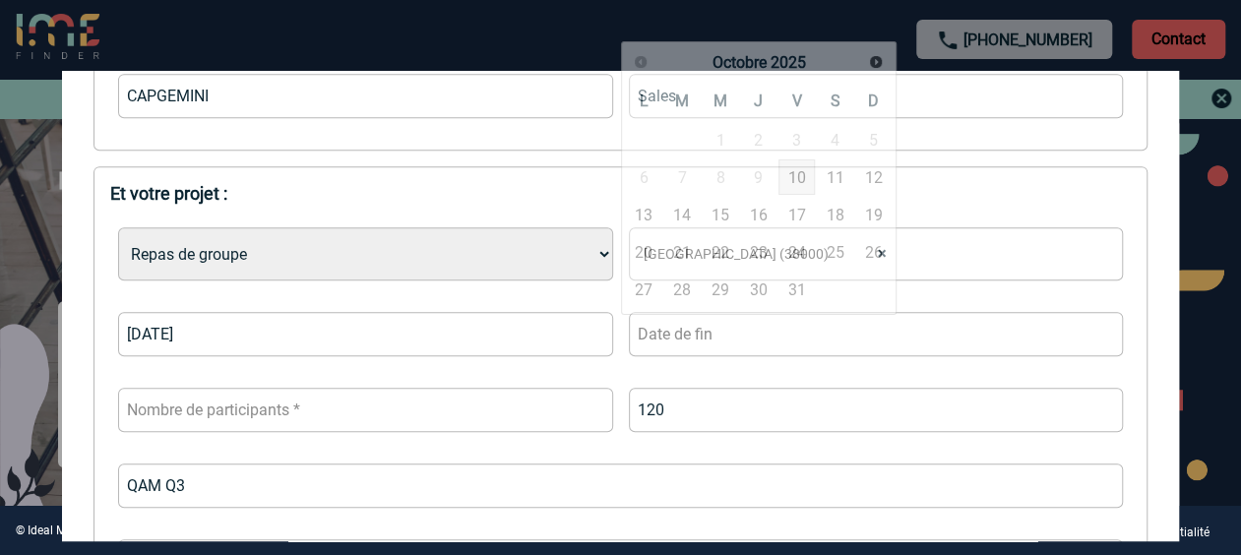
click at [669, 330] on input "text" at bounding box center [876, 334] width 494 height 44
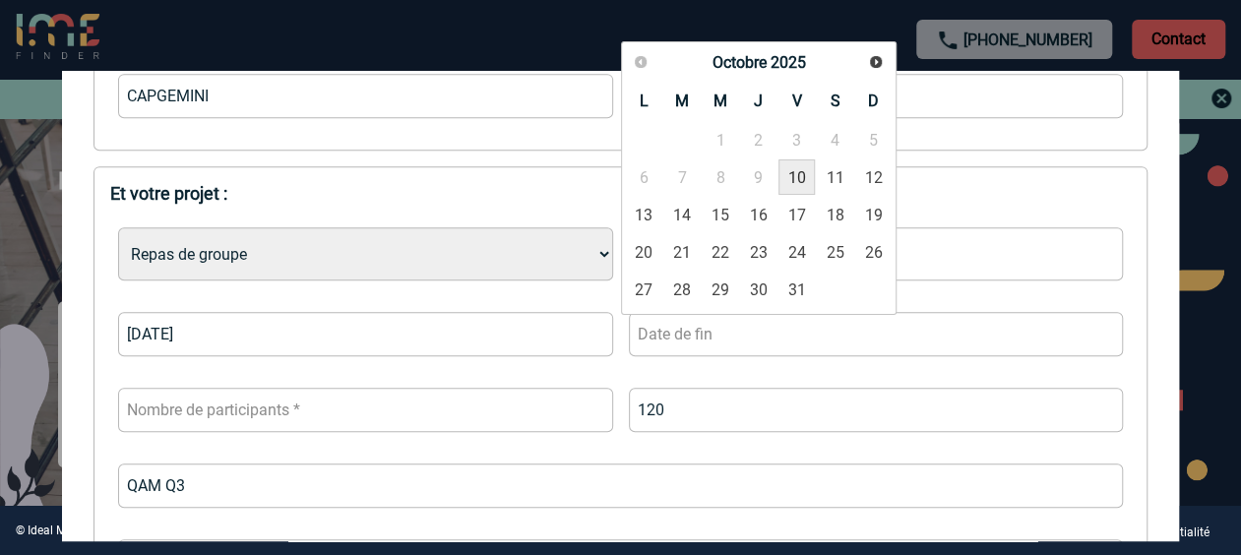
click at [787, 174] on link "10" at bounding box center [796, 176] width 36 height 35
type input "[DATE]"
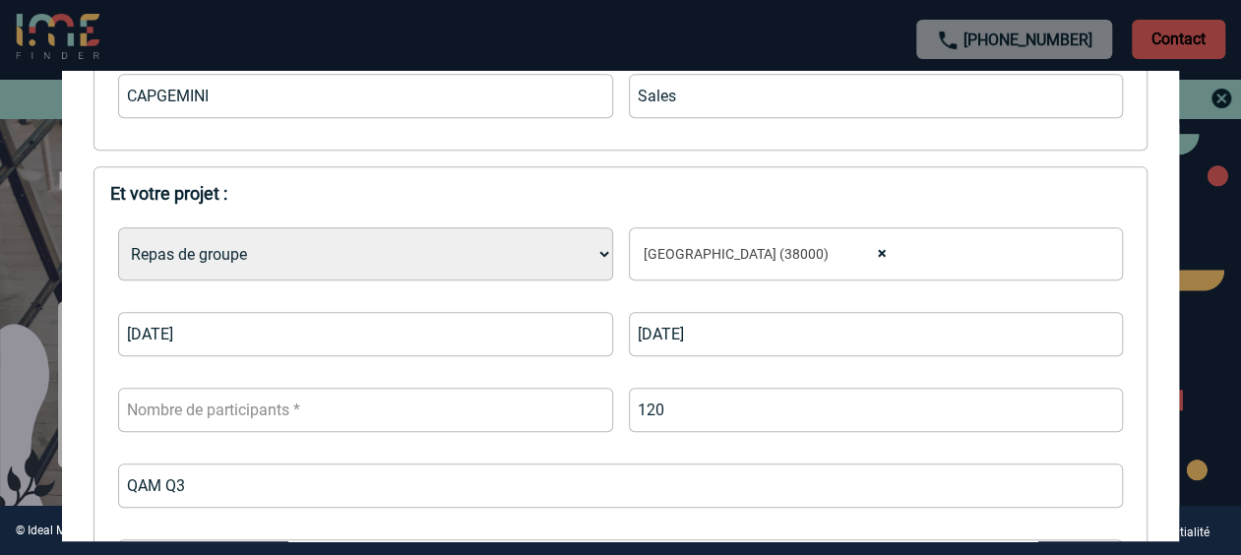
click at [364, 397] on input "number" at bounding box center [365, 410] width 494 height 44
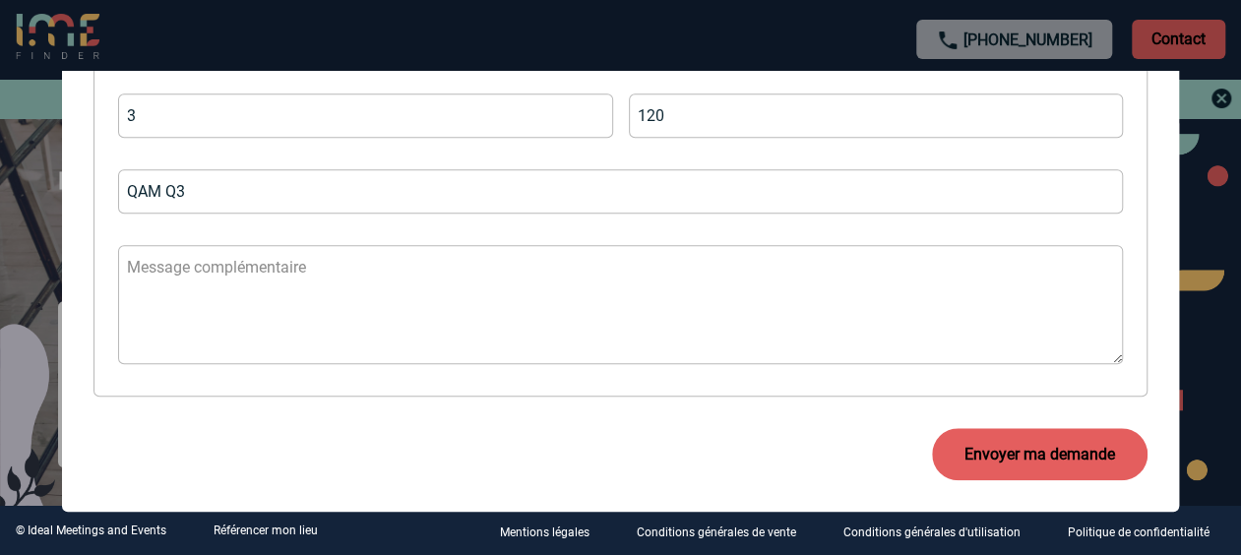
scroll to position [788, 0]
type input "3"
click at [1023, 459] on button "Envoyer ma demande" at bounding box center [1039, 454] width 215 height 52
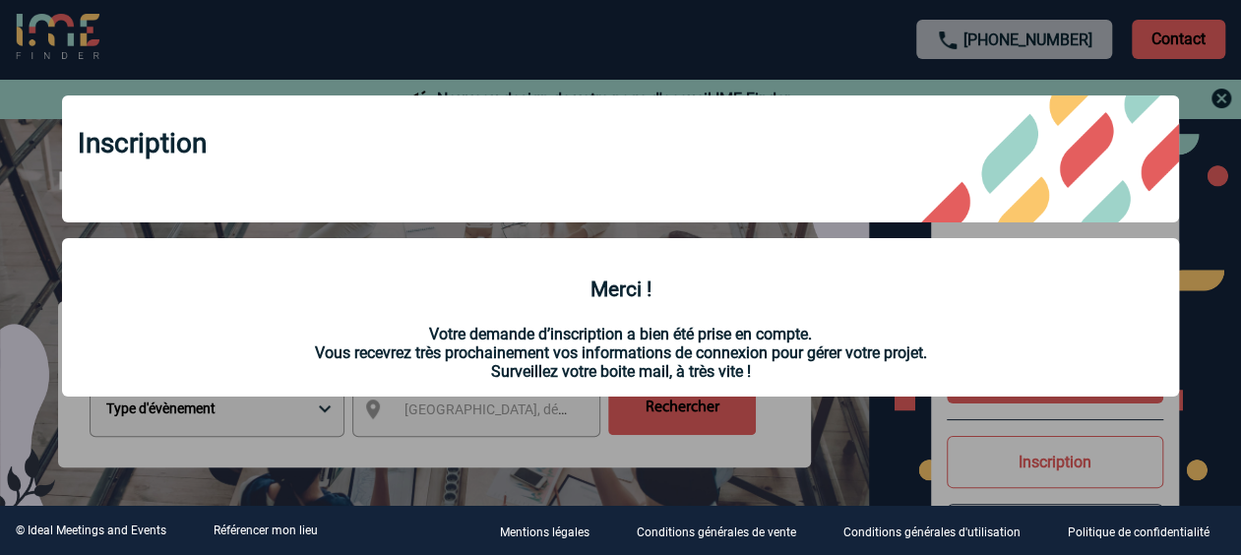
scroll to position [0, 0]
click at [884, 443] on div at bounding box center [620, 277] width 1241 height 555
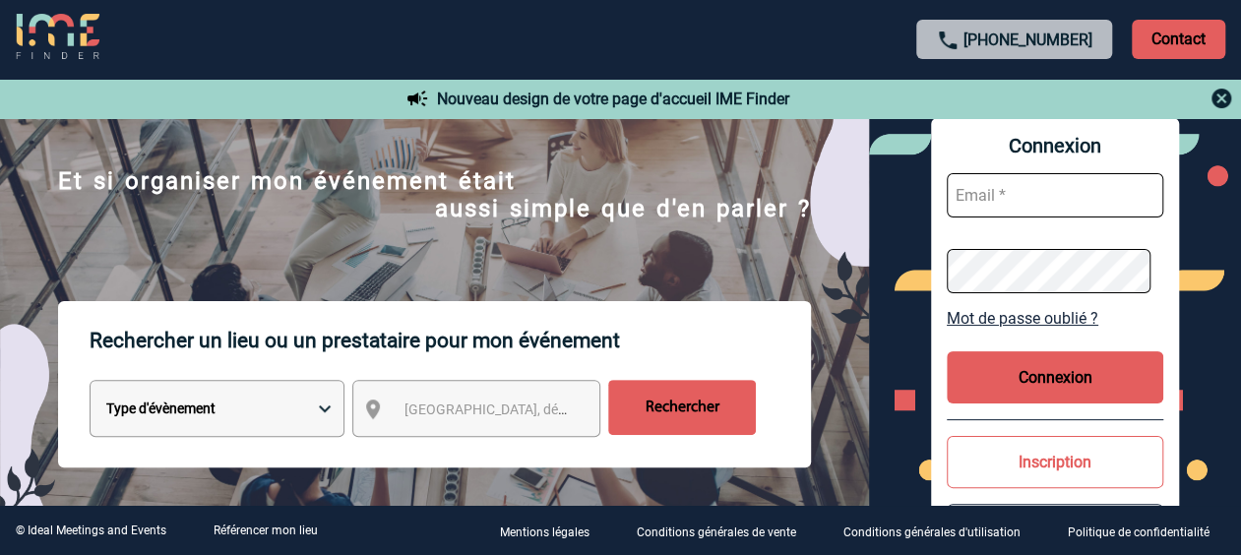
click at [1034, 486] on button "Inscription" at bounding box center [1055, 462] width 216 height 52
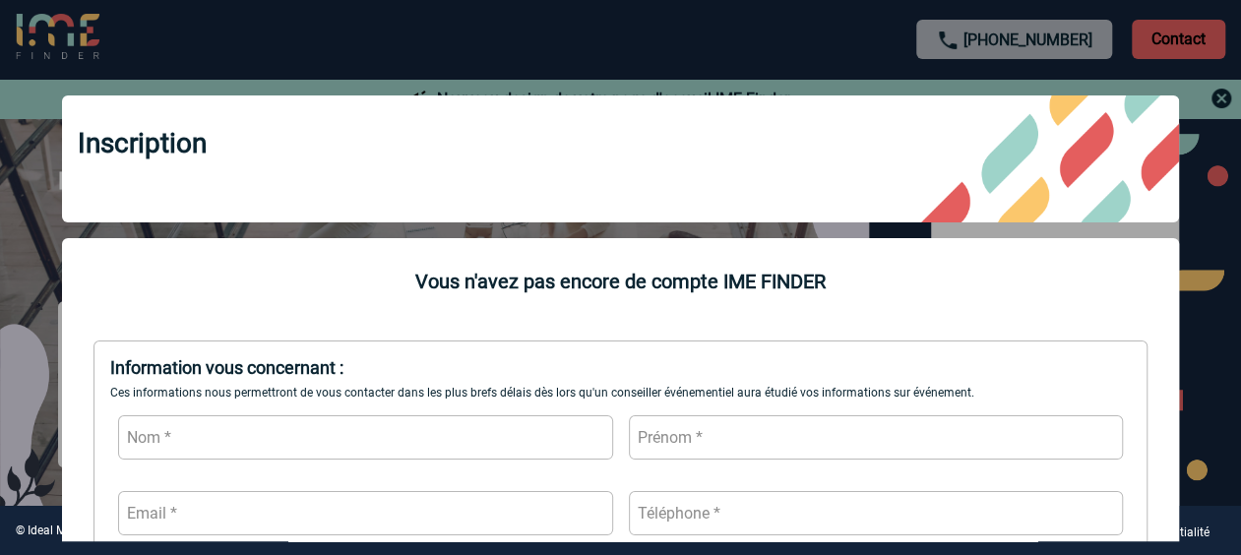
click at [366, 419] on input "text" at bounding box center [365, 437] width 494 height 44
click at [1218, 101] on div at bounding box center [620, 277] width 1241 height 555
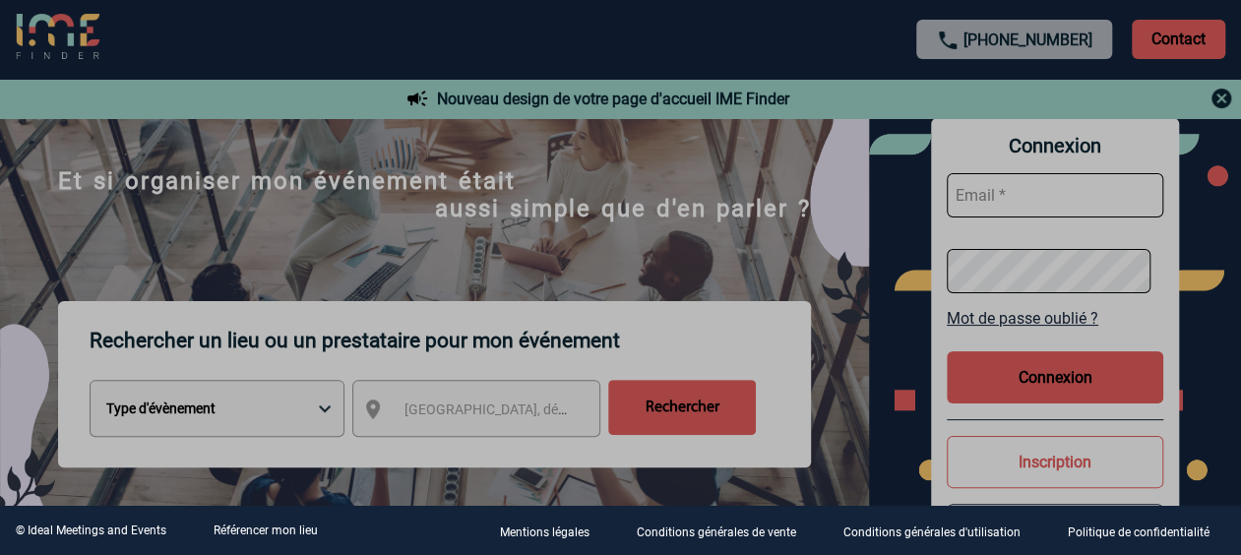
click at [584, 251] on div at bounding box center [620, 277] width 1241 height 555
